Goal: Task Accomplishment & Management: Use online tool/utility

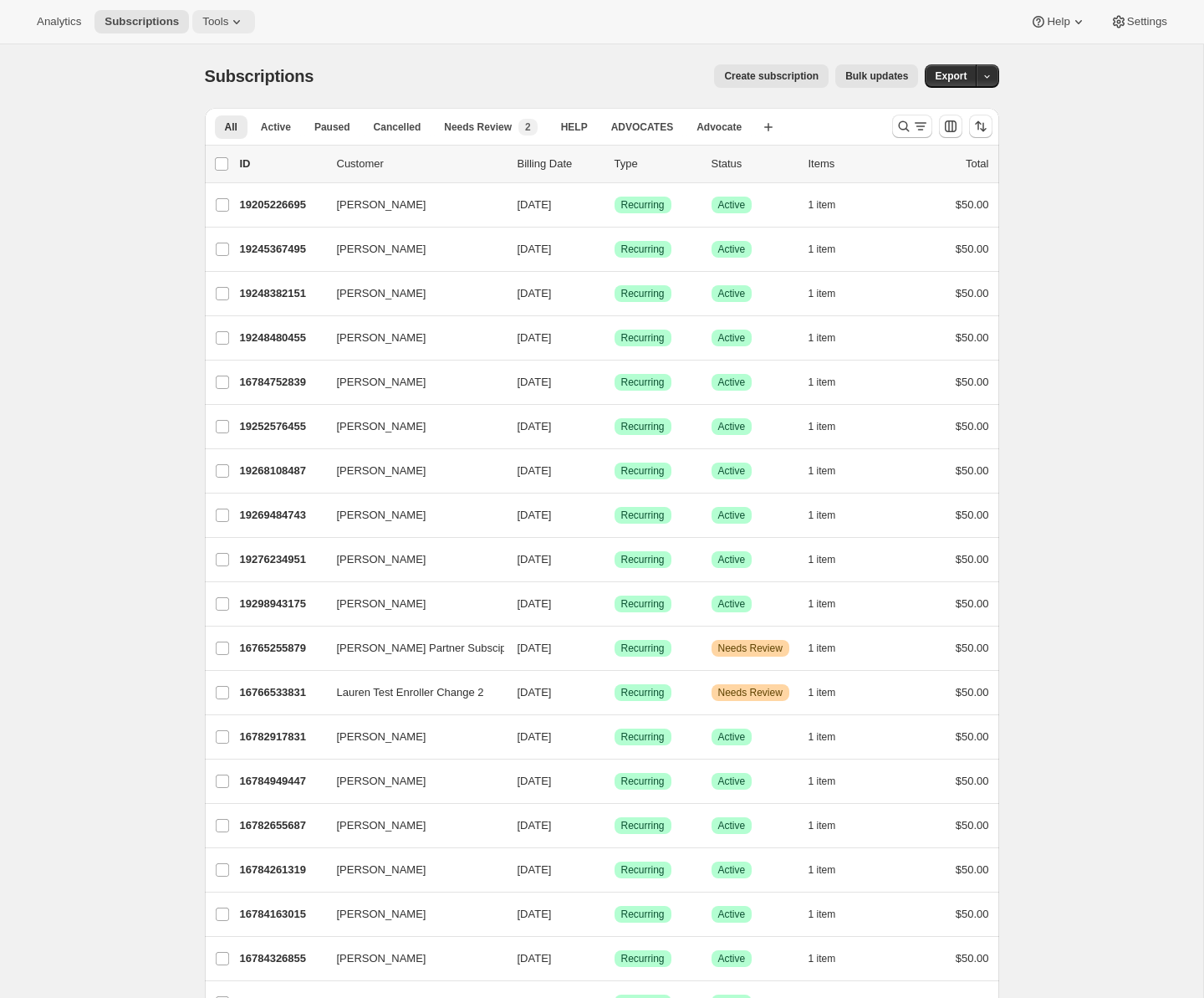
click at [238, 26] on icon at bounding box center [236, 21] width 16 height 16
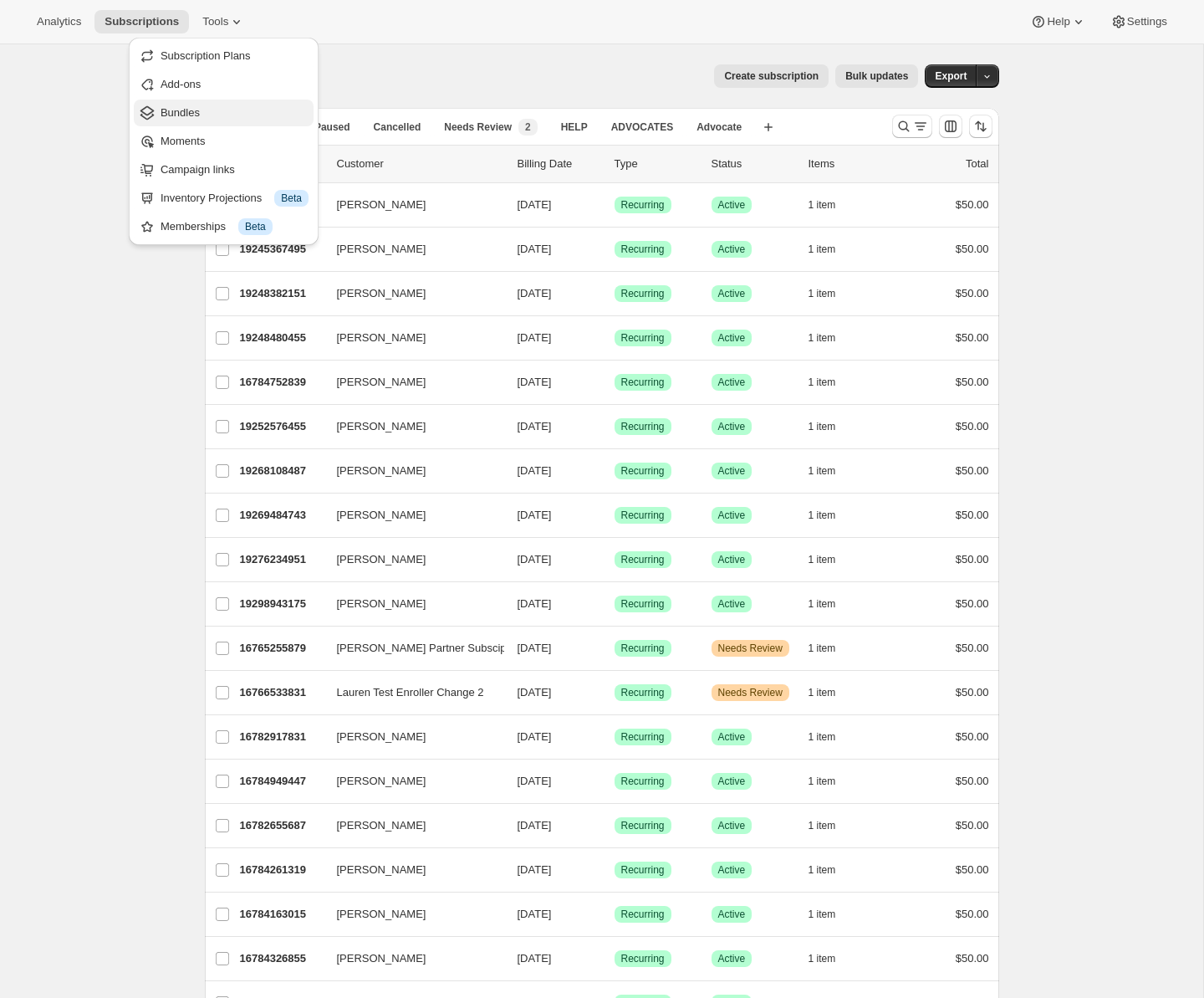
click at [227, 118] on span "Bundles" at bounding box center [234, 112] width 148 height 16
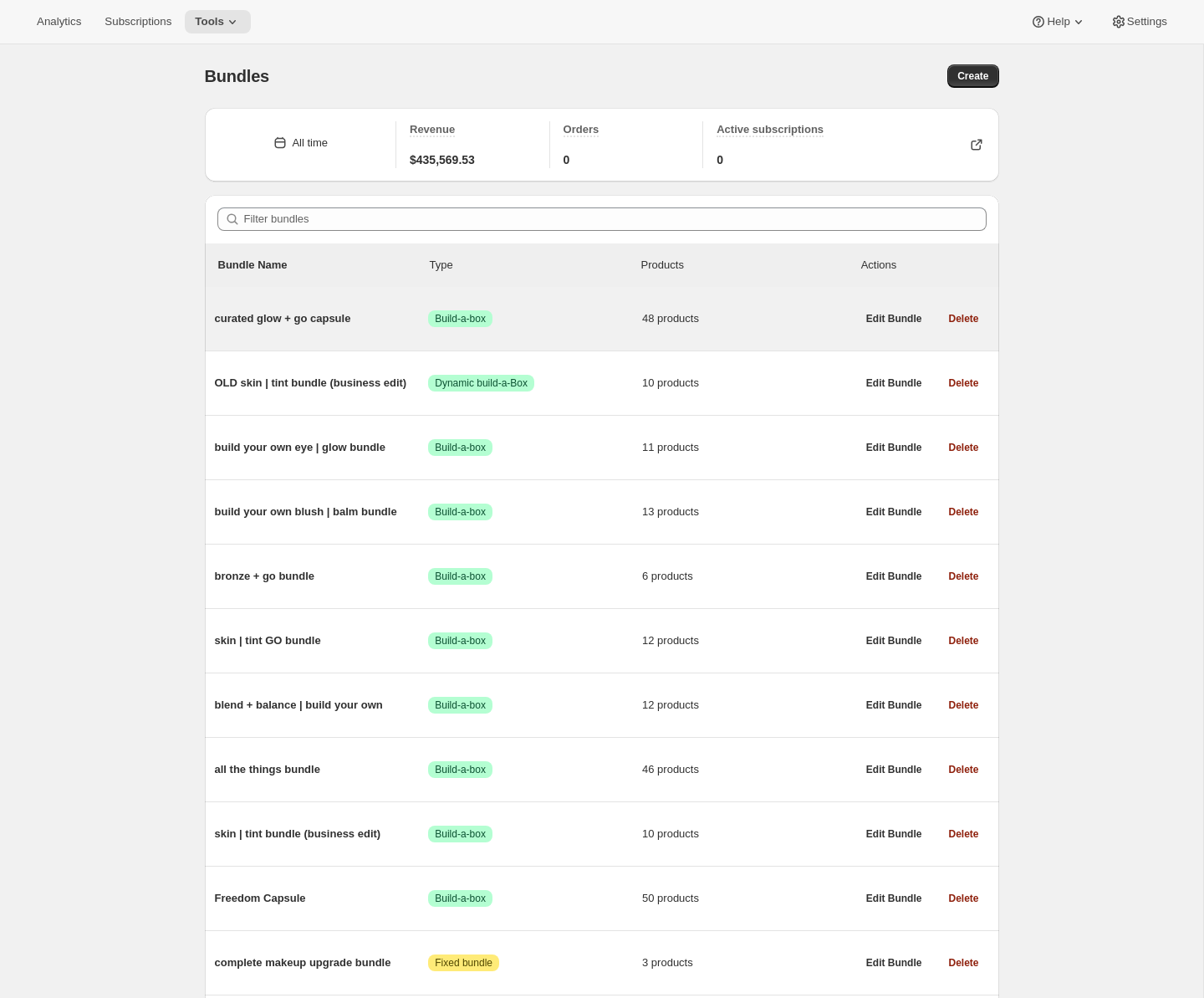
click at [334, 318] on span "curated glow + go capsule" at bounding box center [321, 318] width 214 height 16
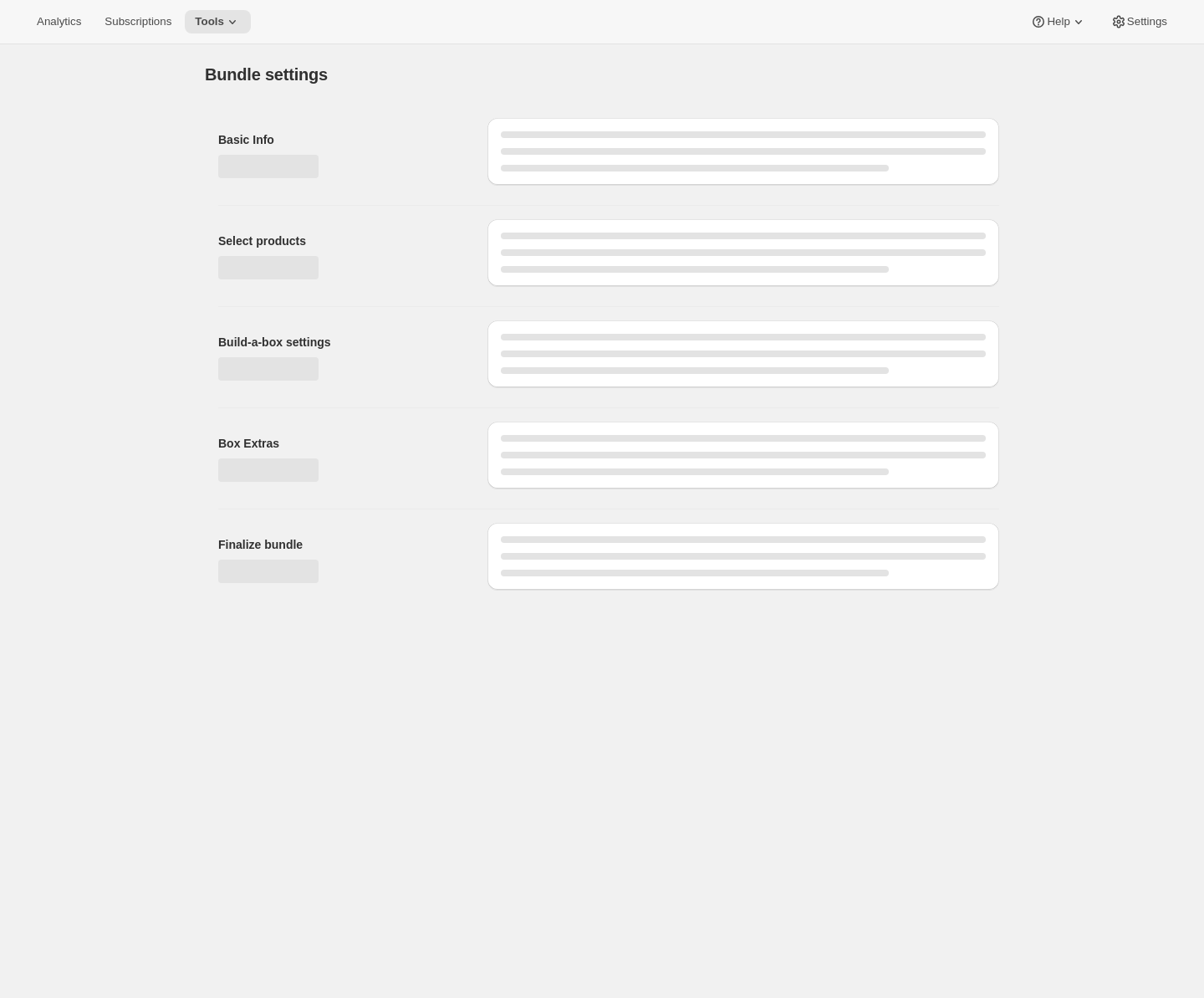
type input "curated glow + go capsule"
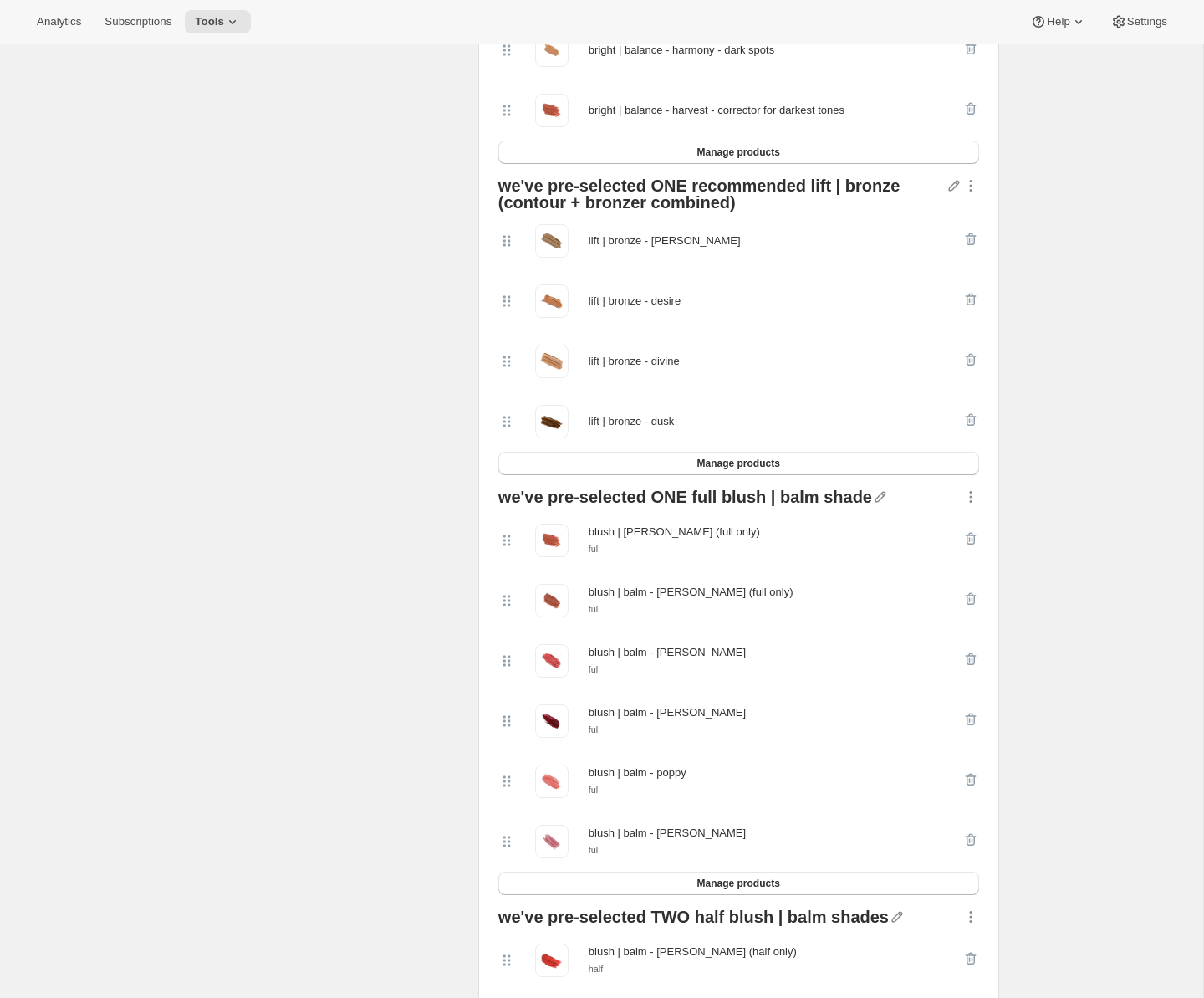
scroll to position [1648, 0]
